Goal: Task Accomplishment & Management: Manage account settings

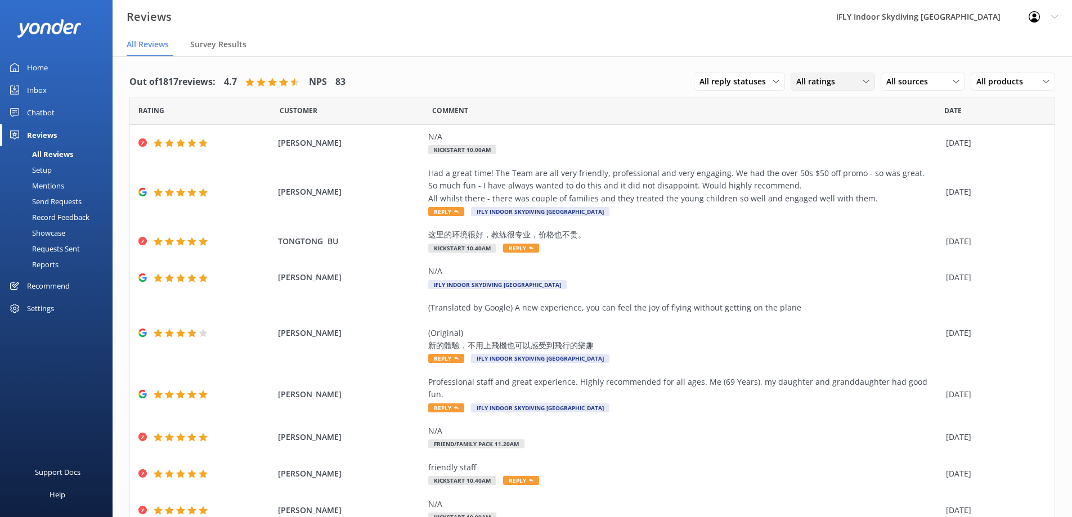
click at [852, 79] on div "All ratings" at bounding box center [833, 81] width 79 height 12
click at [842, 173] on div "Detractors" at bounding box center [833, 173] width 52 height 11
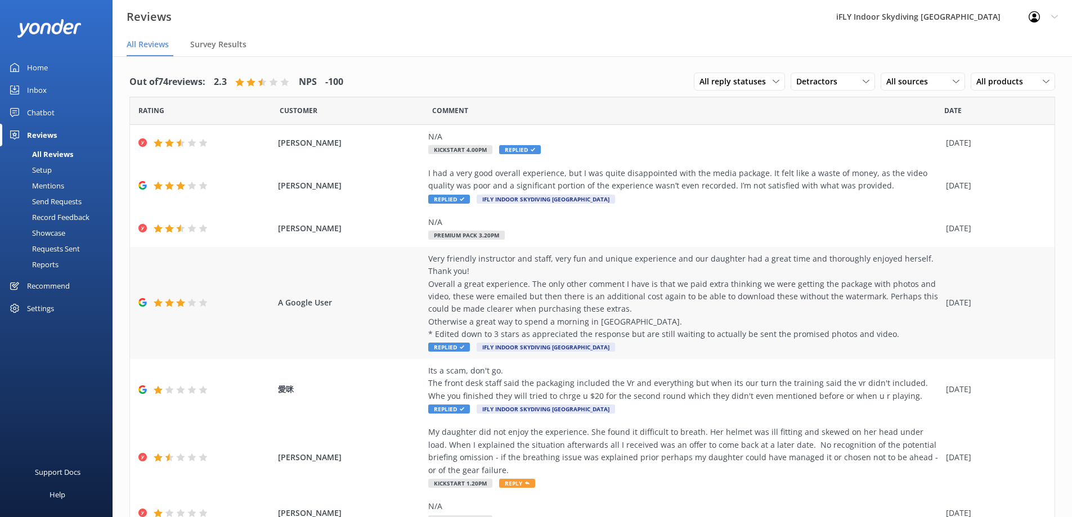
click at [450, 346] on span "Replied" at bounding box center [449, 347] width 42 height 9
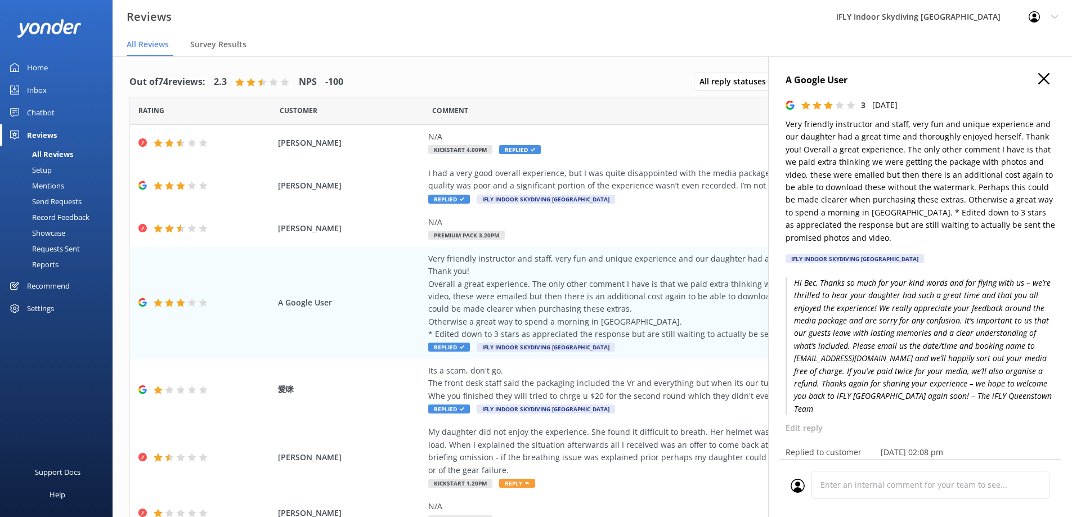
click at [1039, 76] on use "button" at bounding box center [1044, 78] width 11 height 11
